Goal: Task Accomplishment & Management: Manage account settings

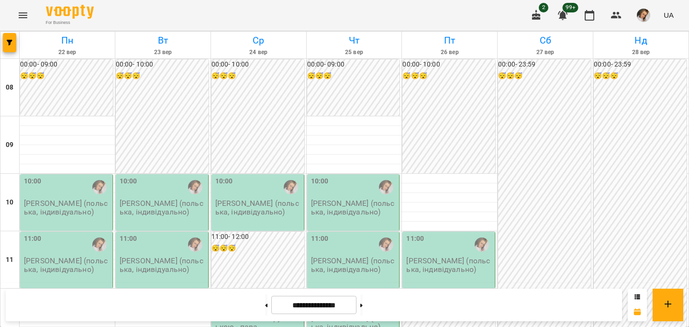
scroll to position [363, 0]
click at [265, 302] on button at bounding box center [266, 304] width 2 height 21
type input "**********"
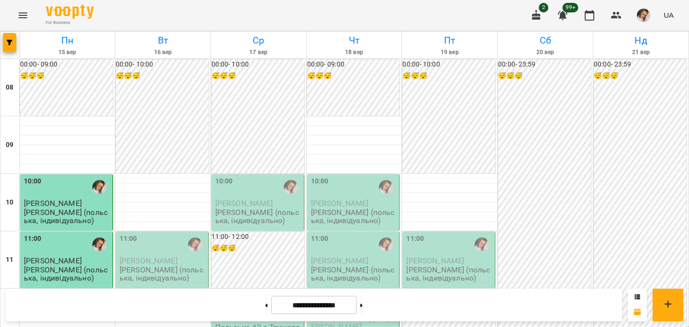
scroll to position [480, 0]
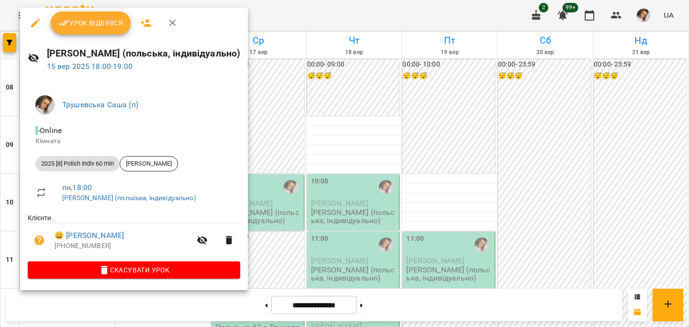
click at [87, 26] on span "Урок відбувся" at bounding box center [90, 22] width 65 height 11
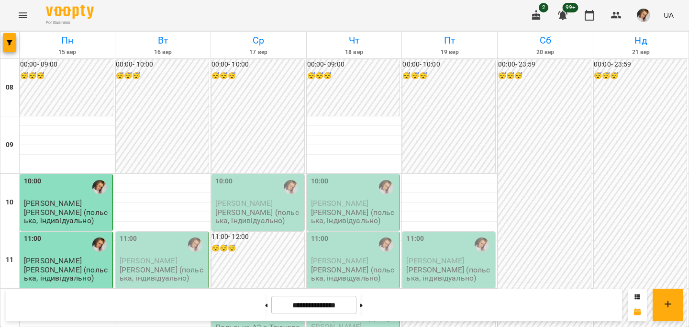
scroll to position [388, 0]
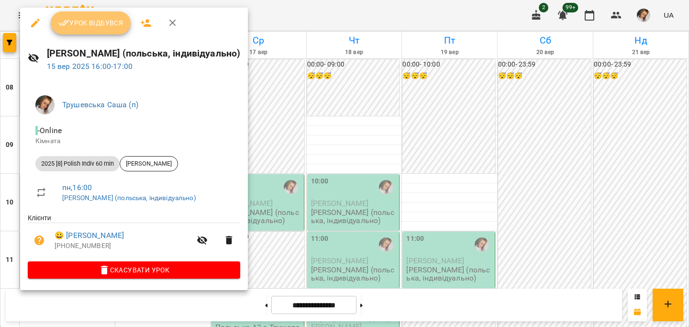
click at [97, 27] on span "Урок відбувся" at bounding box center [90, 22] width 65 height 11
